Goal: Navigation & Orientation: Find specific page/section

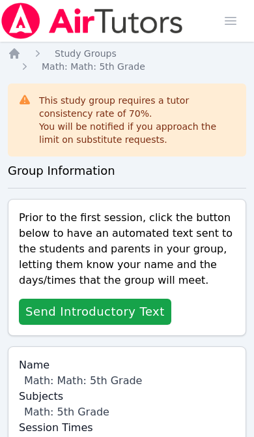
click at [18, 53] on icon "Breadcrumb" at bounding box center [14, 53] width 10 height 10
click at [20, 54] on icon "Breadcrumb" at bounding box center [14, 53] width 13 height 13
